Goal: Transaction & Acquisition: Download file/media

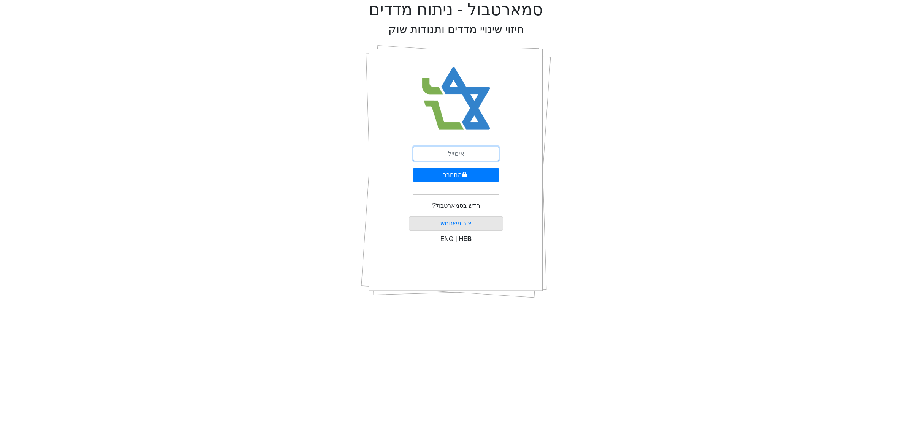
click at [469, 154] on input "email" at bounding box center [456, 154] width 86 height 14
type input "ם"
type input "[EMAIL_ADDRESS][DOMAIN_NAME]"
click at [444, 177] on button "התחבר" at bounding box center [456, 175] width 86 height 14
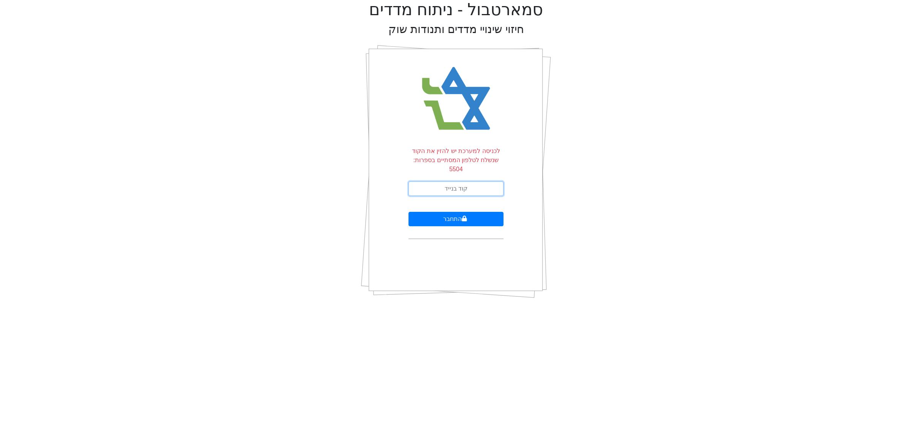
click at [444, 182] on input "text" at bounding box center [456, 189] width 95 height 14
type input "326540"
click at [409, 212] on button "התחבר" at bounding box center [456, 219] width 95 height 14
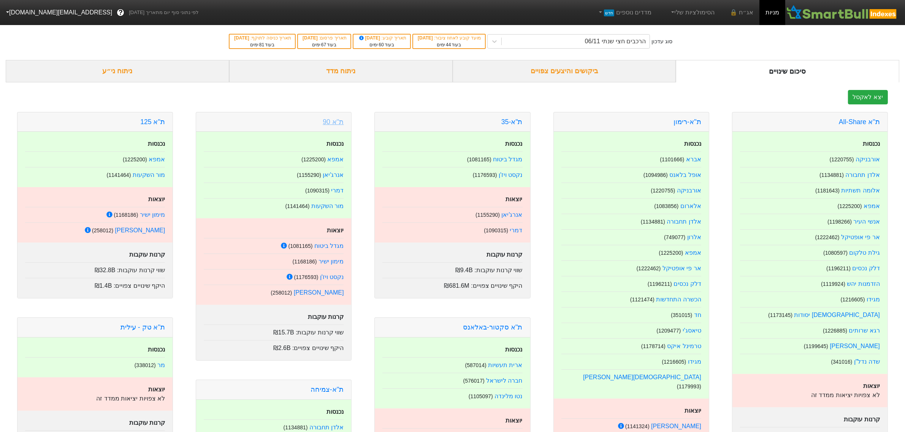
click at [333, 122] on link "ת''א 90" at bounding box center [333, 122] width 21 height 8
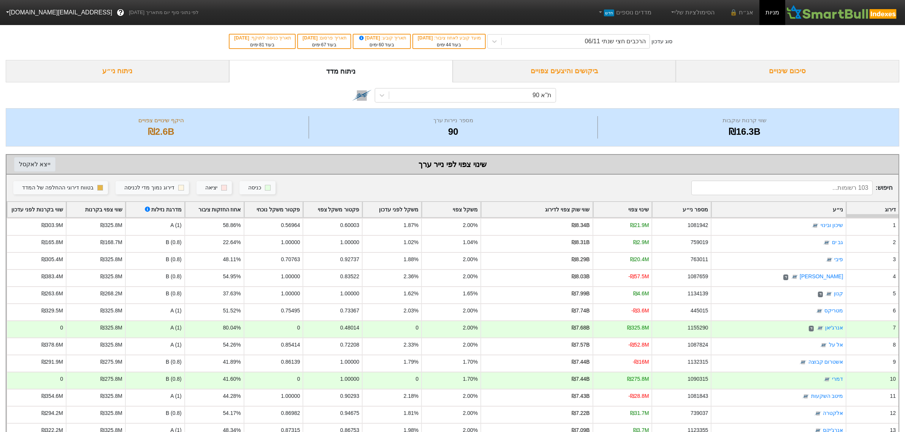
click at [43, 164] on button "ייצא ל אקסל" at bounding box center [34, 164] width 41 height 14
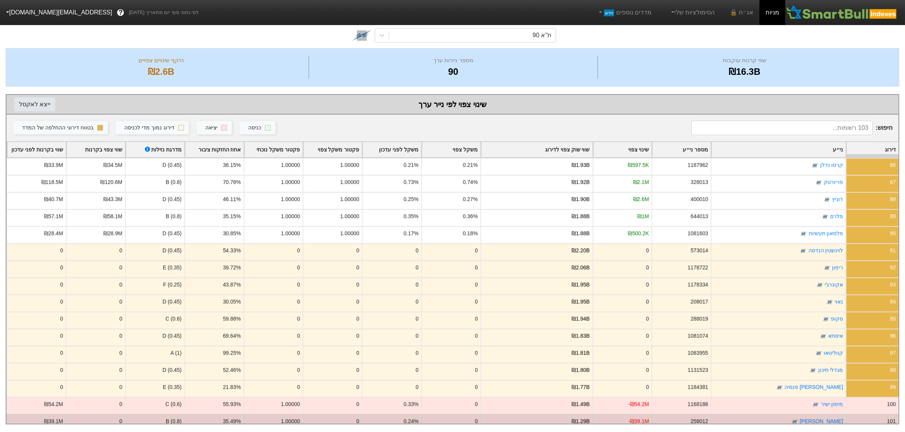
scroll to position [1448, 0]
